Goal: Information Seeking & Learning: Learn about a topic

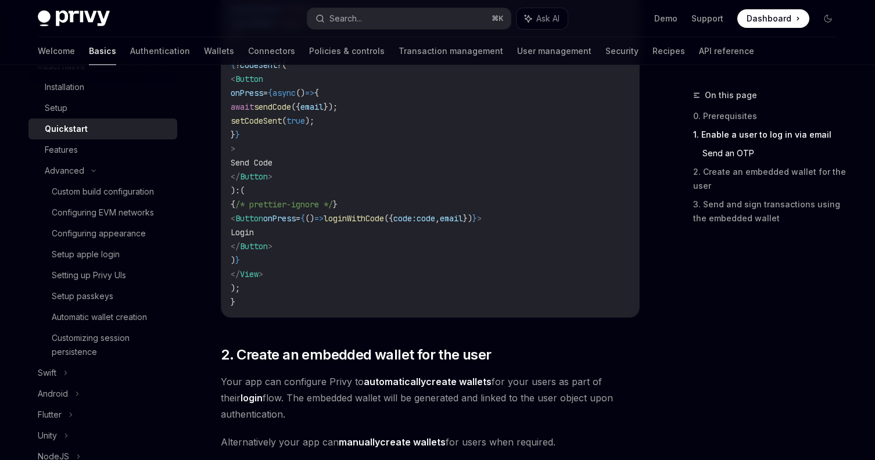
scroll to position [855, 0]
click at [415, 172] on code "import { useLoginWithEmail } from '@privy-io/expo' ; export function LoginScree…" at bounding box center [430, 45] width 399 height 530
click at [102, 197] on div "Custom build configuration" at bounding box center [103, 192] width 102 height 14
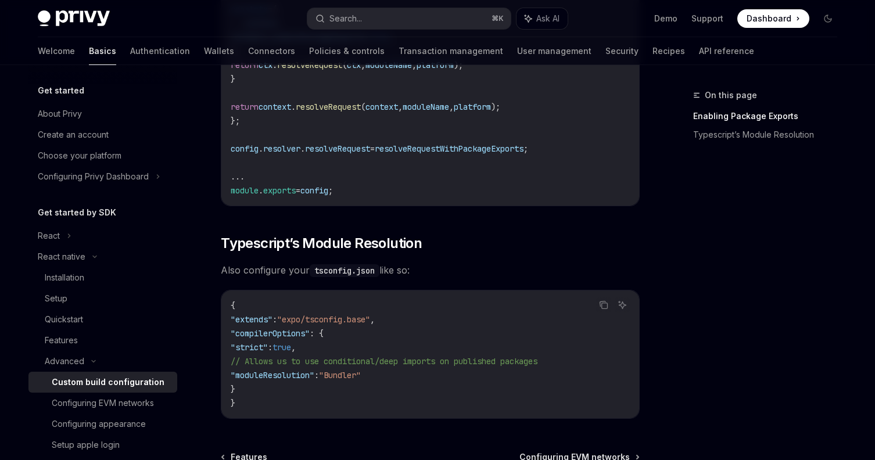
scroll to position [1098, 0]
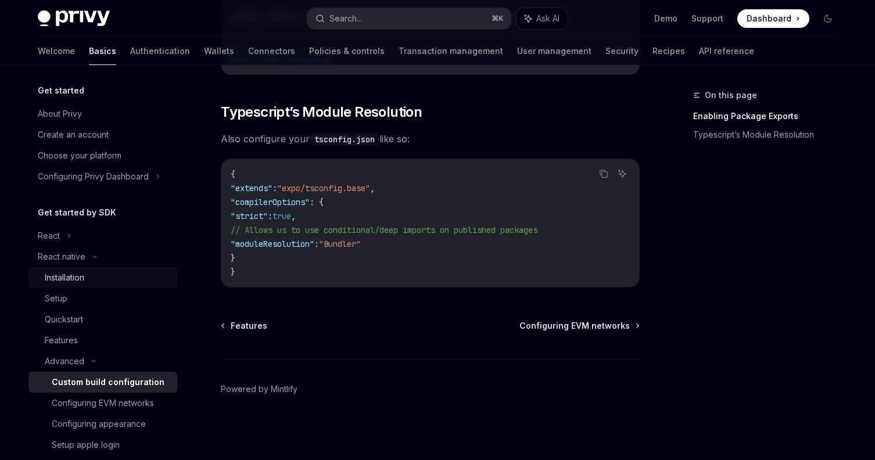
click at [91, 276] on div "Installation" at bounding box center [107, 278] width 125 height 14
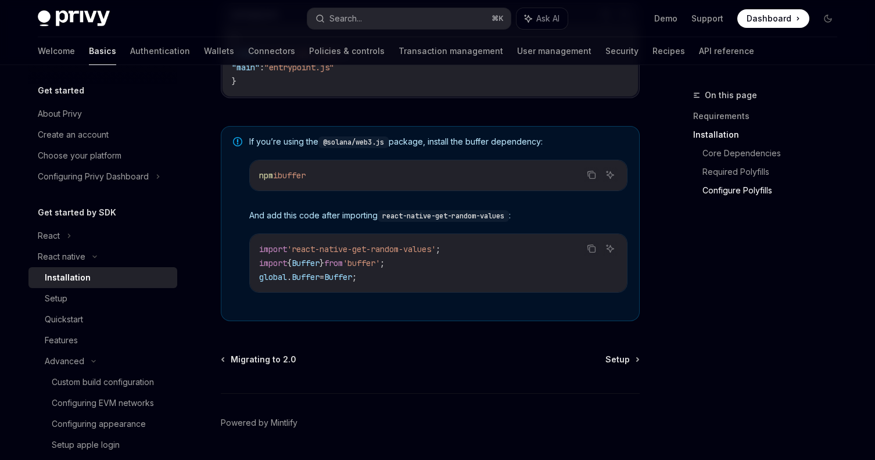
scroll to position [868, 0]
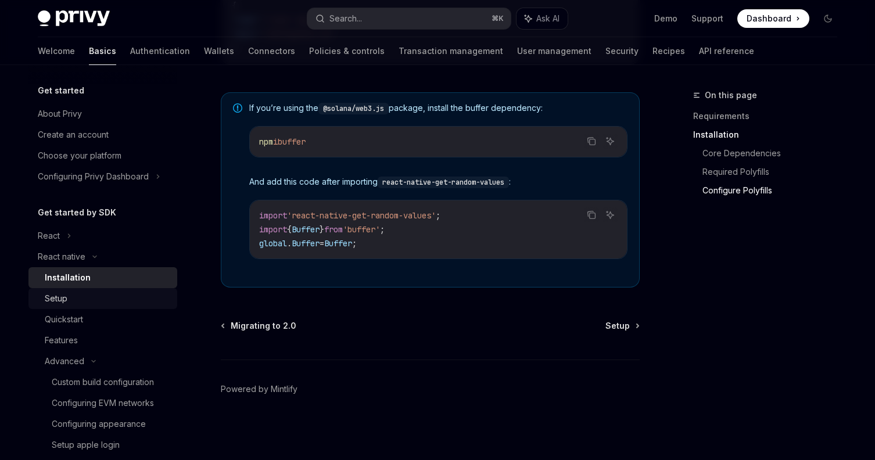
click at [103, 297] on div "Setup" at bounding box center [107, 299] width 125 height 14
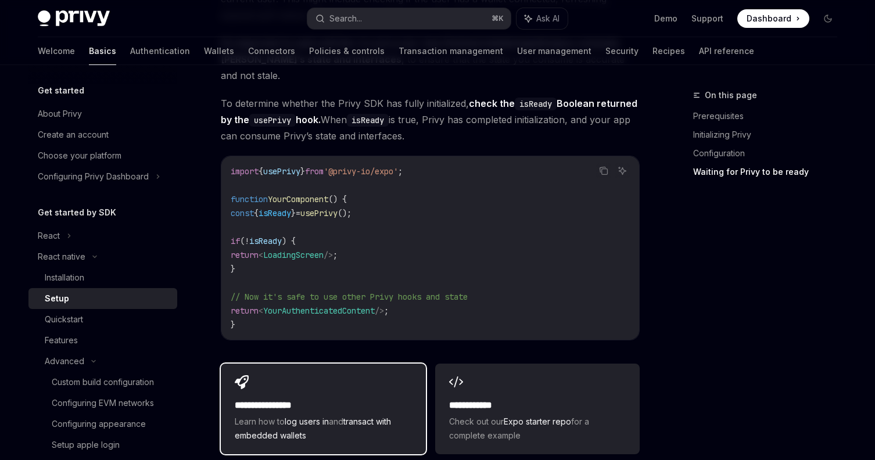
scroll to position [969, 0]
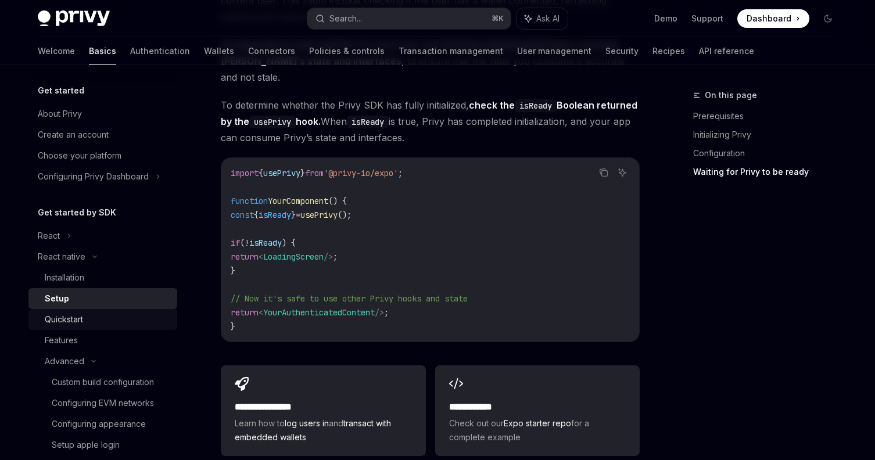
click at [121, 321] on div "Quickstart" at bounding box center [107, 319] width 125 height 14
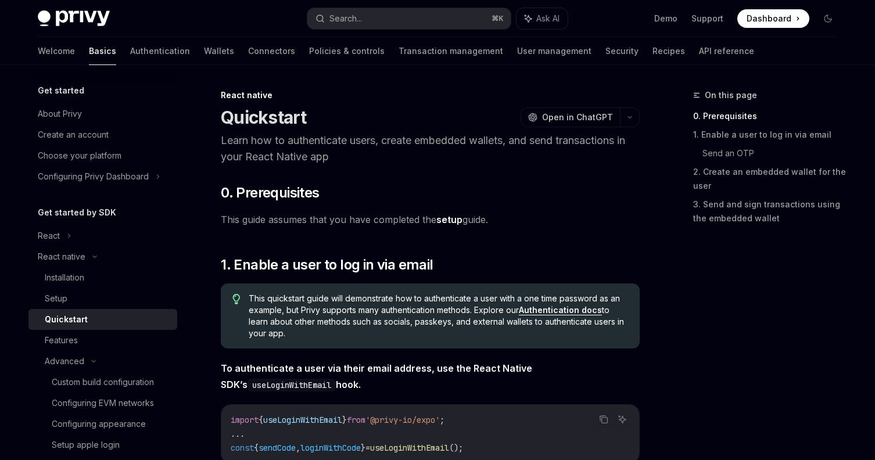
click at [575, 310] on link "Authentication docs" at bounding box center [560, 310] width 83 height 10
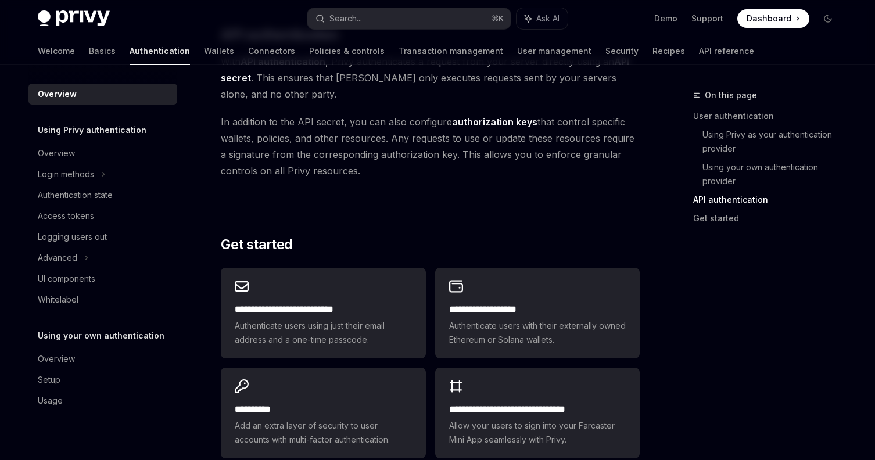
scroll to position [998, 0]
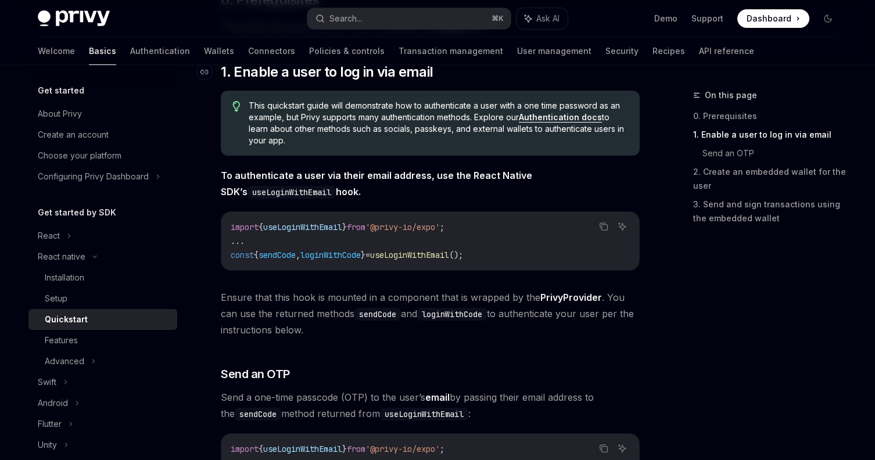
scroll to position [193, 0]
click at [100, 339] on div "Features" at bounding box center [107, 340] width 125 height 14
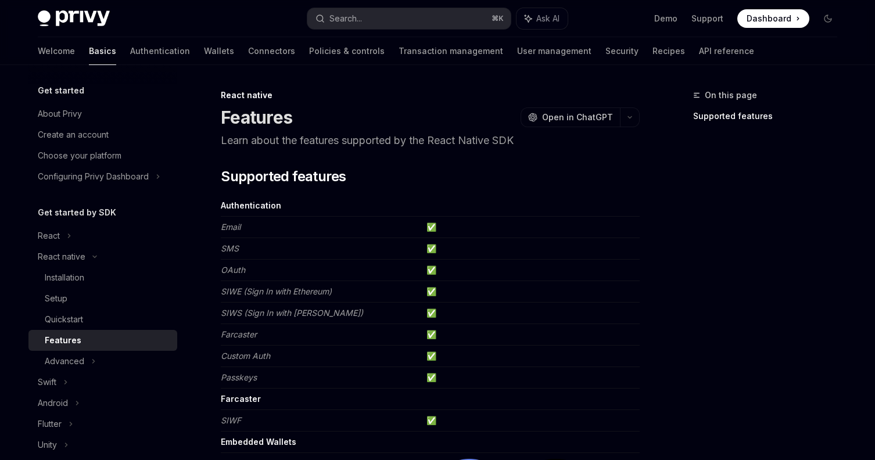
click at [781, 17] on span "Dashboard" at bounding box center [768, 19] width 45 height 12
type textarea "*"
